Goal: Information Seeking & Learning: Learn about a topic

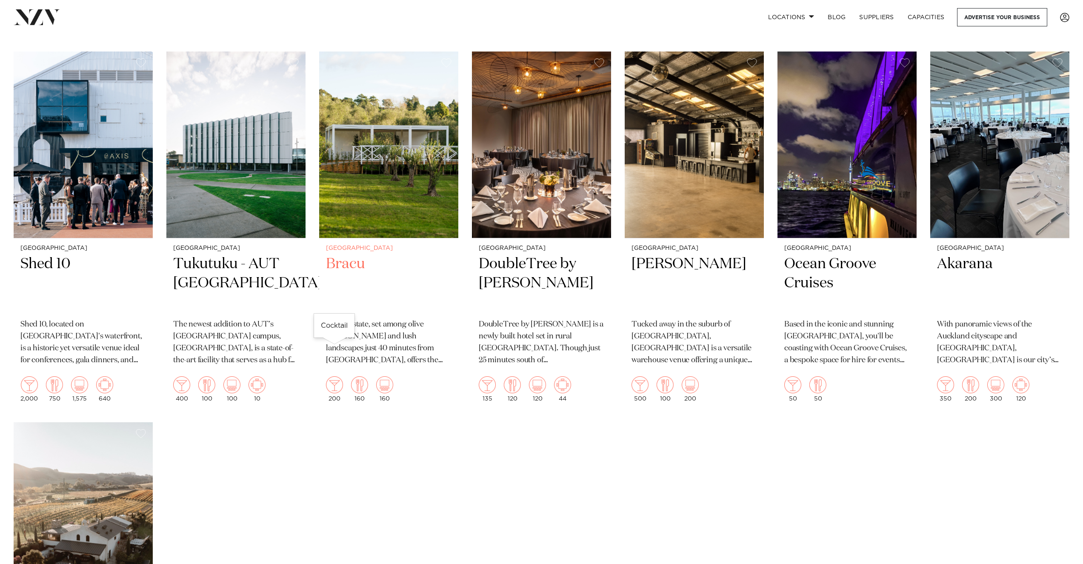
scroll to position [2553, 0]
